Goal: Check status

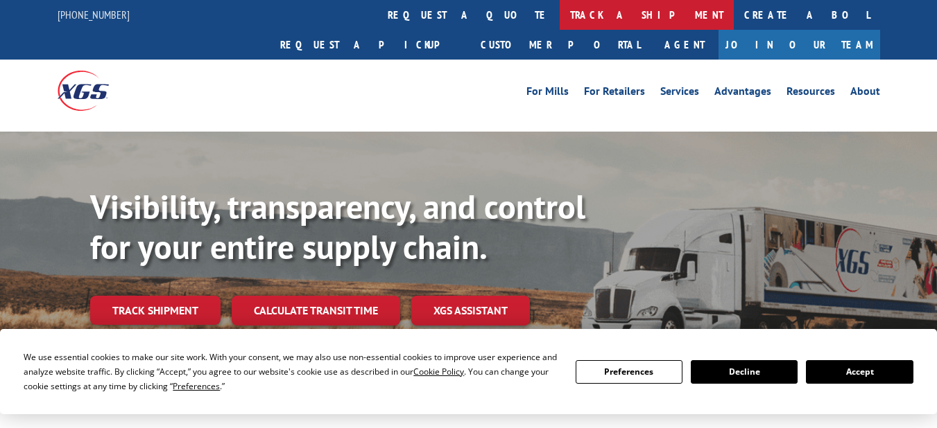
click at [560, 19] on link "track a shipment" at bounding box center [647, 15] width 174 height 30
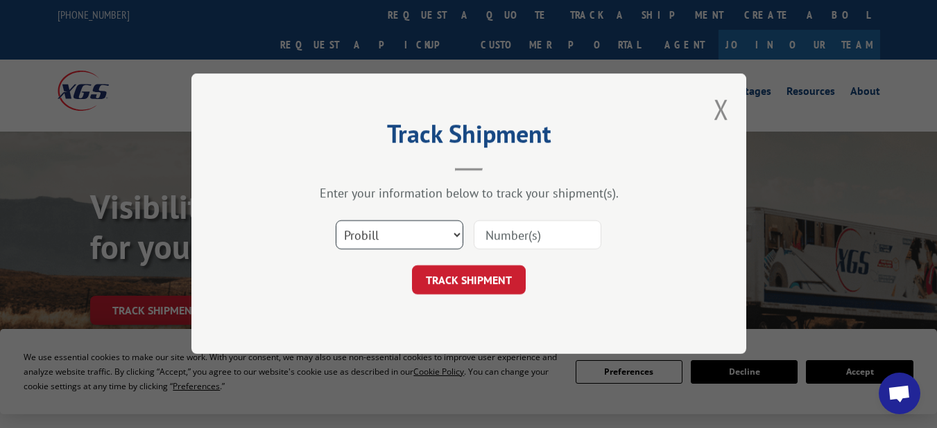
click at [447, 243] on select "Select category... Probill BOL PO" at bounding box center [400, 235] width 128 height 29
select select "bol"
click at [336, 221] on select "Select category... Probill BOL PO" at bounding box center [400, 235] width 128 height 29
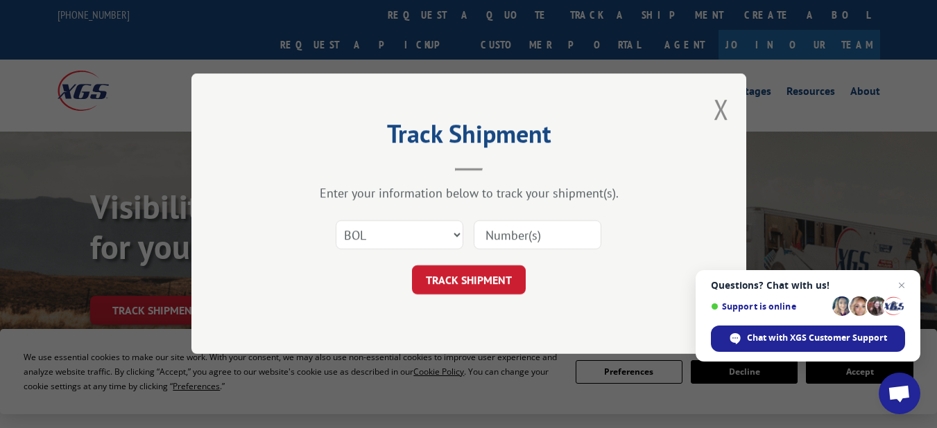
click at [489, 236] on input at bounding box center [538, 235] width 128 height 29
type input "93090065"
click button "TRACK SHIPMENT" at bounding box center [469, 280] width 114 height 29
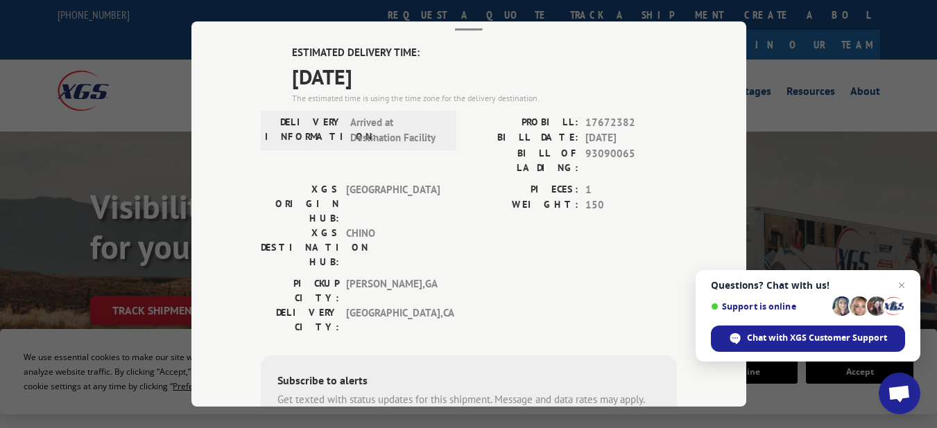
scroll to position [90, 0]
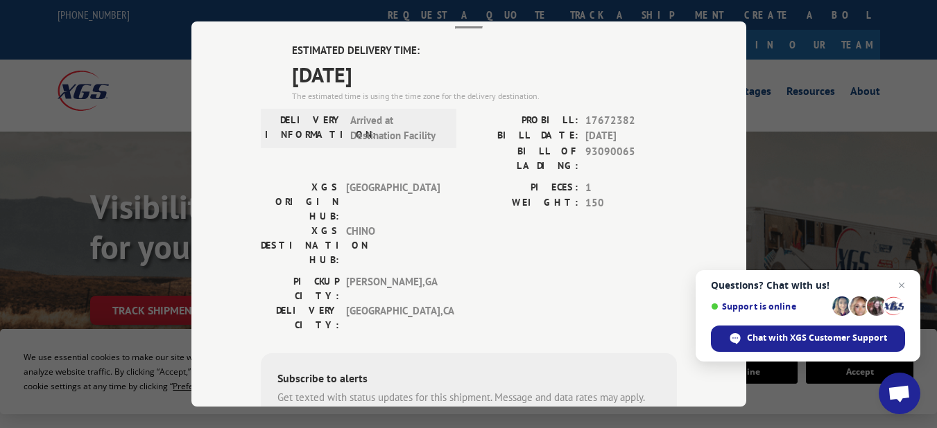
click at [911, 288] on span "Questions? Chat with us! Support is online Chat with XGS Customer Support" at bounding box center [807, 316] width 225 height 92
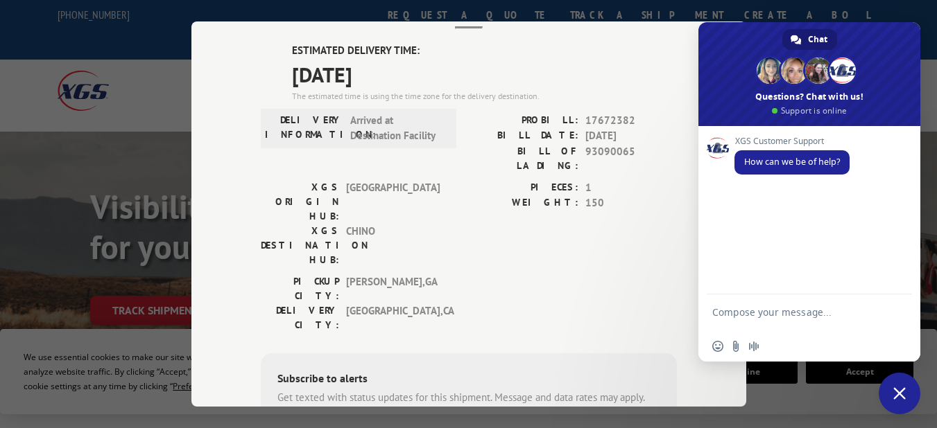
click at [508, 71] on span "[DATE]" at bounding box center [484, 73] width 385 height 31
drag, startPoint x: 430, startPoint y: 69, endPoint x: 298, endPoint y: 84, distance: 132.5
click at [250, 78] on div "Track Shipment ESTIMATED DELIVERY TIME: [DATE] The estimated time is using the …" at bounding box center [468, 213] width 555 height 385
drag, startPoint x: 513, startPoint y: 239, endPoint x: 506, endPoint y: 252, distance: 15.5
click at [511, 274] on div "PICKUP CITY: [GEOGRAPHIC_DATA] , [GEOGRAPHIC_DATA] DELIVERY CITY: [GEOGRAPHIC_D…" at bounding box center [469, 306] width 416 height 65
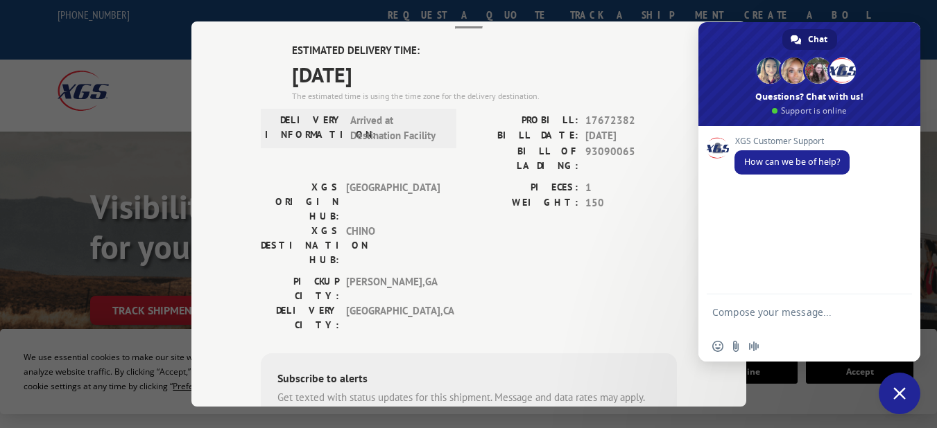
drag, startPoint x: 597, startPoint y: 28, endPoint x: 546, endPoint y: 28, distance: 50.6
click at [559, 34] on div "Track Shipment ESTIMATED DELIVERY TIME: [DATE] The estimated time is using the …" at bounding box center [468, 213] width 555 height 385
click at [675, 37] on div "Track Shipment ESTIMATED DELIVERY TIME: [DATE] The estimated time is using the …" at bounding box center [468, 213] width 555 height 385
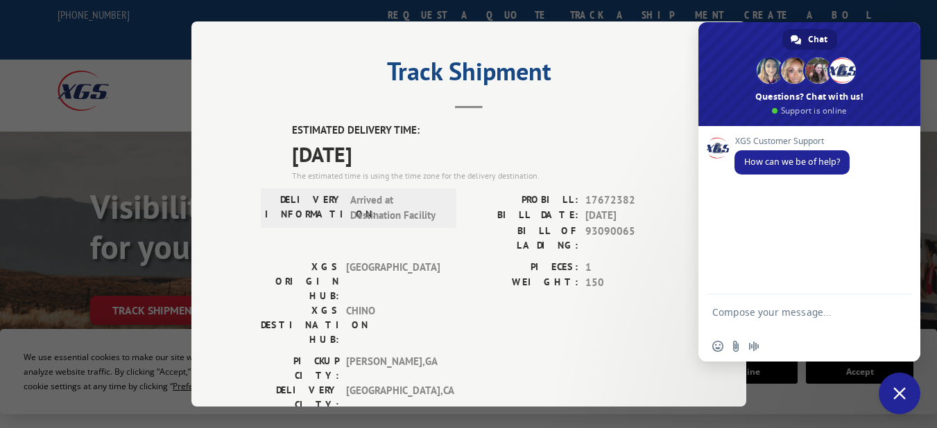
scroll to position [0, 0]
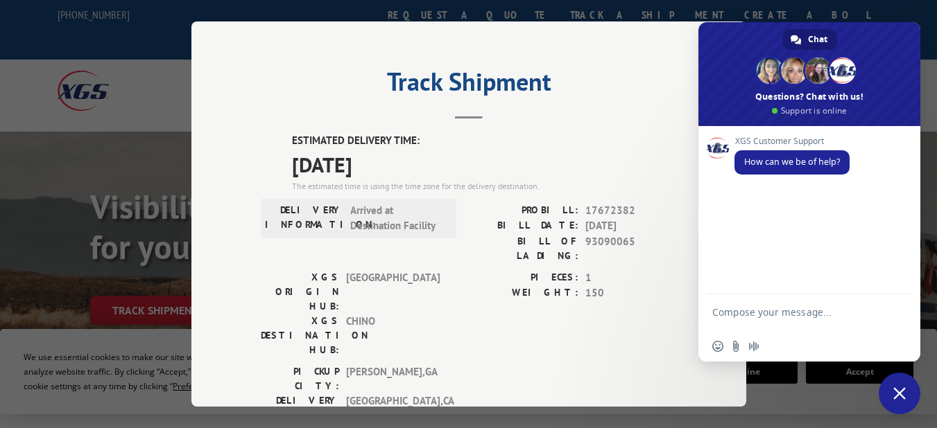
click at [110, 96] on div "Track Shipment ESTIMATED DELIVERY TIME: [DATE] The estimated time is using the …" at bounding box center [468, 214] width 937 height 428
